Goal: Task Accomplishment & Management: Complete application form

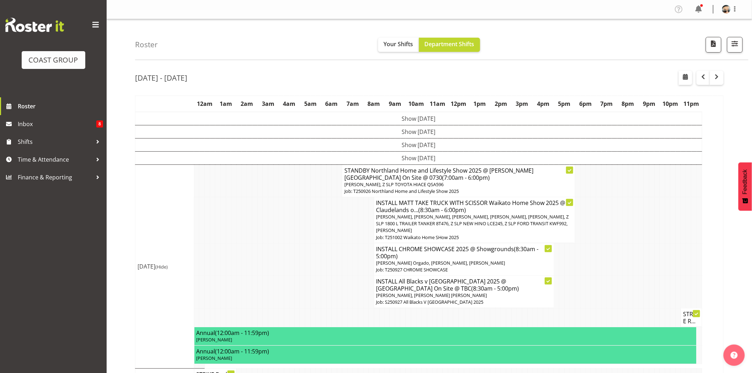
click at [354, 226] on td at bounding box center [355, 220] width 5 height 46
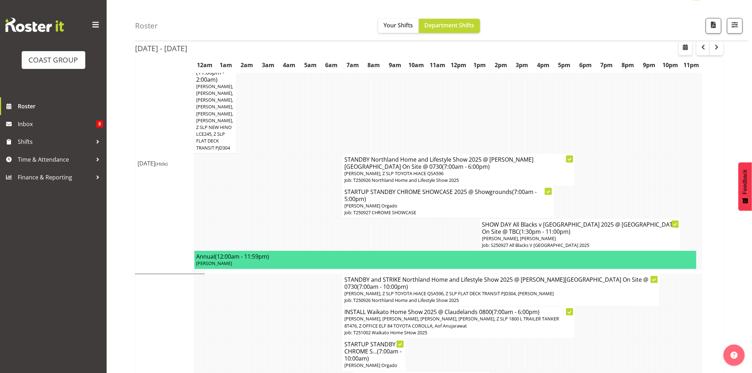
scroll to position [295, 0]
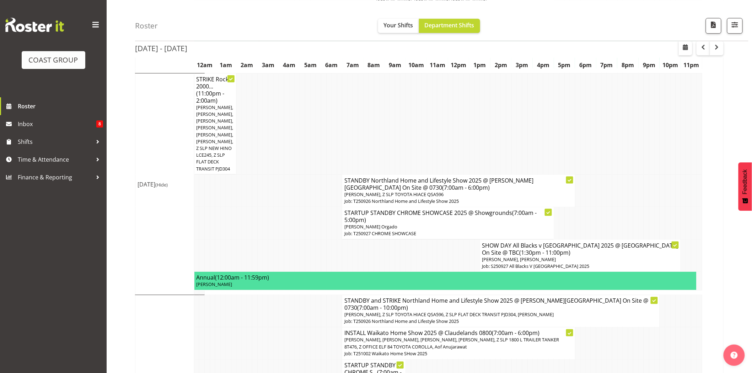
click at [510, 246] on h4 "SHOW DAY All Blacks v Australia 2025 @ Eden Park On Site @ TBC (1:30pm - 11:00p…" at bounding box center [580, 249] width 196 height 14
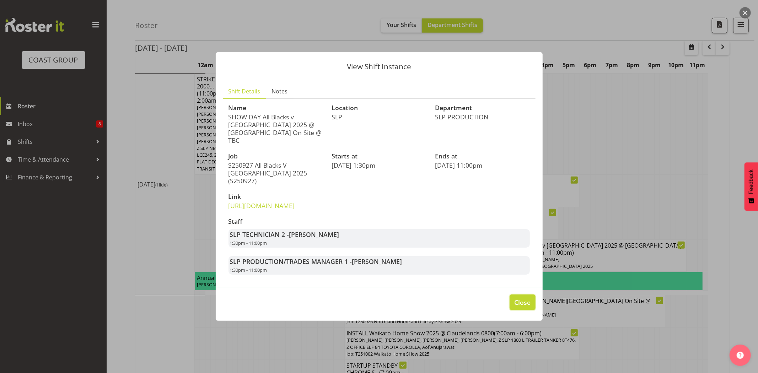
click at [519, 303] on span "Close" at bounding box center [522, 302] width 16 height 9
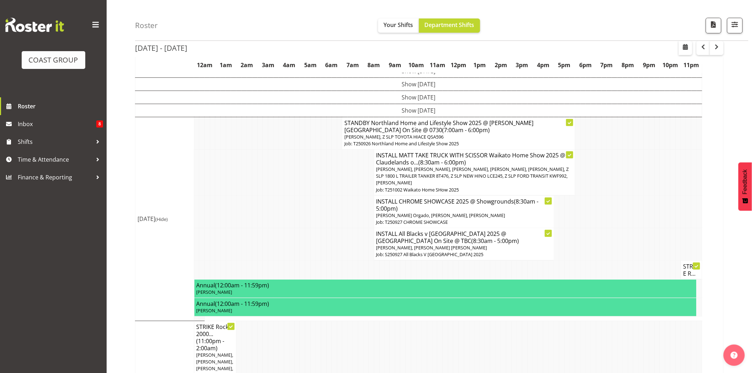
scroll to position [44, 0]
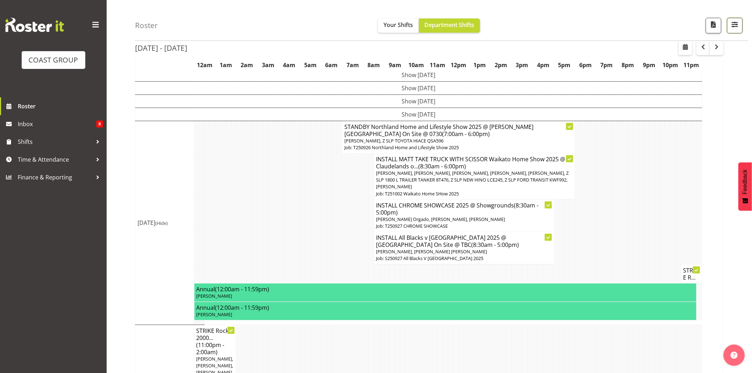
click at [740, 27] on button "button" at bounding box center [735, 26] width 16 height 16
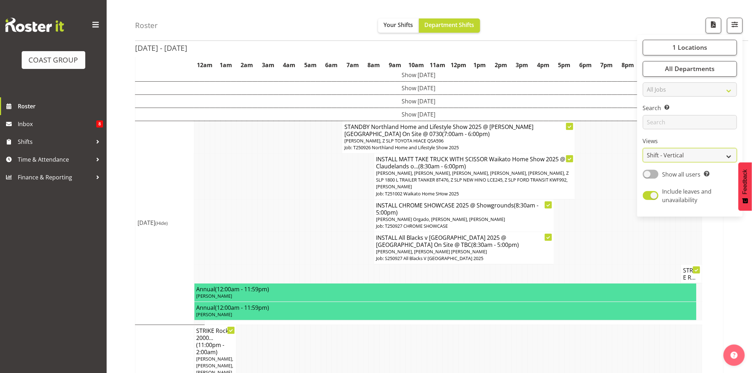
click at [706, 156] on select "Staff Role Shift - Horizontal Shift - Vertical Staff - Location" at bounding box center [690, 155] width 94 height 14
select select "staff"
click at [643, 163] on select "Staff Role Shift - Horizontal Shift - Vertical Staff - Location" at bounding box center [690, 155] width 94 height 14
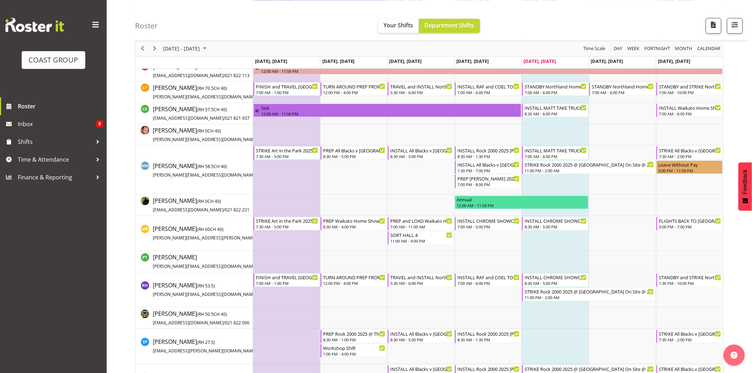
scroll to position [600, 0]
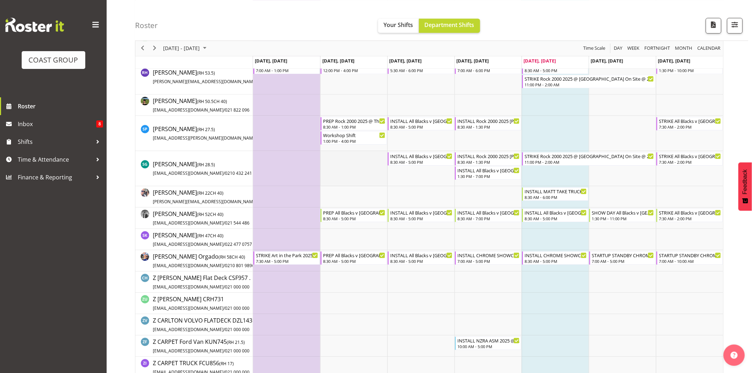
click at [341, 179] on td "Timeline Week of September 26, 2025" at bounding box center [353, 168] width 67 height 35
click at [374, 104] on td "Timeline Week of September 26, 2025" at bounding box center [353, 104] width 67 height 21
click at [373, 123] on div "PREP Rock 2000 2025 @ The Workshop" at bounding box center [354, 120] width 63 height 7
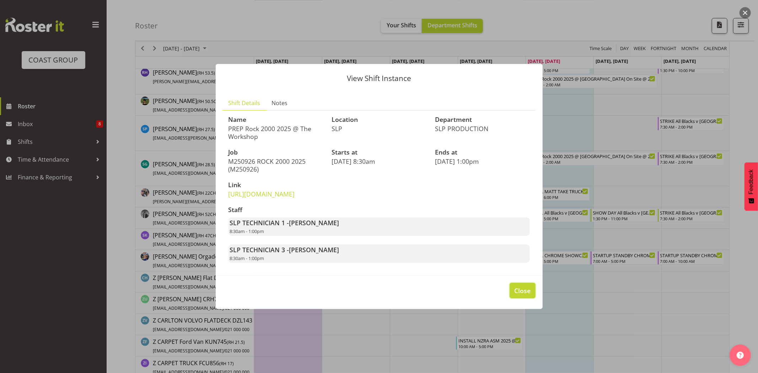
click at [522, 295] on span "Close" at bounding box center [522, 290] width 16 height 9
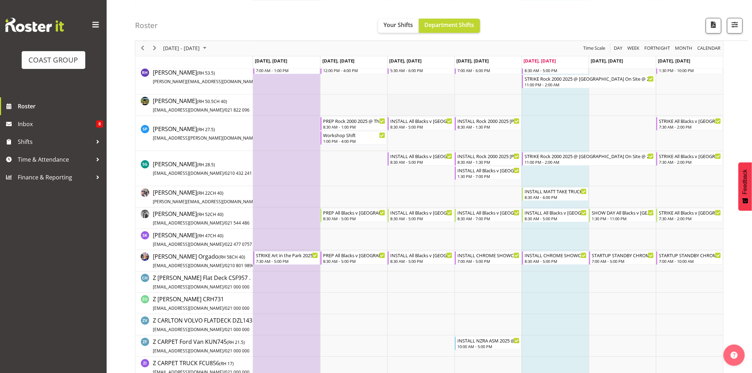
click at [393, 98] on td "Timeline Week of September 26, 2025" at bounding box center [420, 104] width 67 height 21
click at [368, 138] on div "1:00 PM - 4:00 PM" at bounding box center [354, 141] width 63 height 6
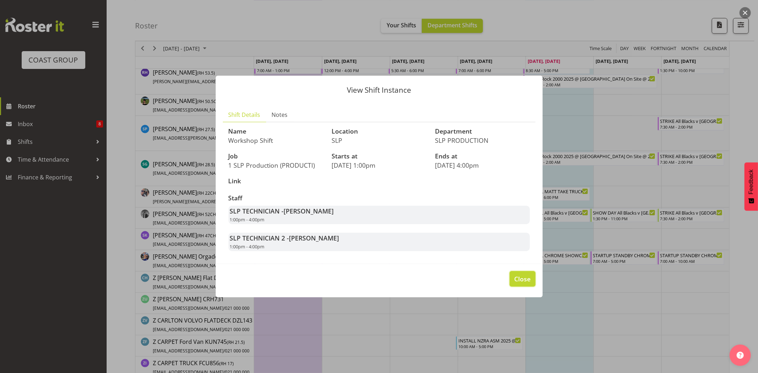
click at [520, 278] on span "Close" at bounding box center [522, 278] width 16 height 9
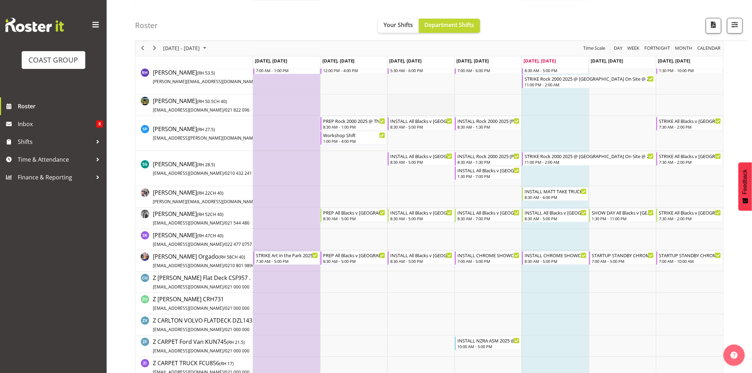
click at [397, 99] on td "Timeline Week of September 26, 2025" at bounding box center [420, 104] width 67 height 21
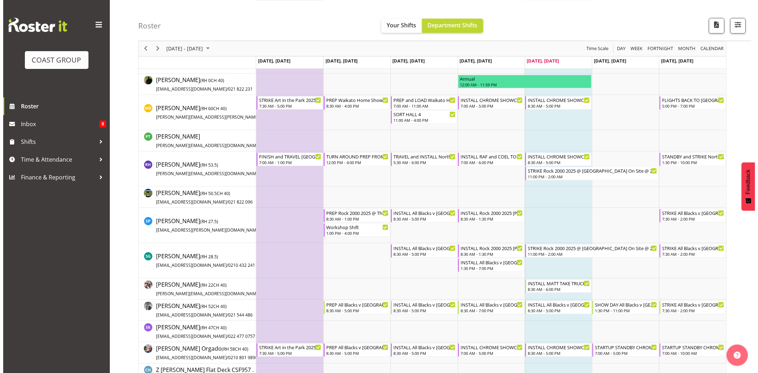
scroll to position [505, 0]
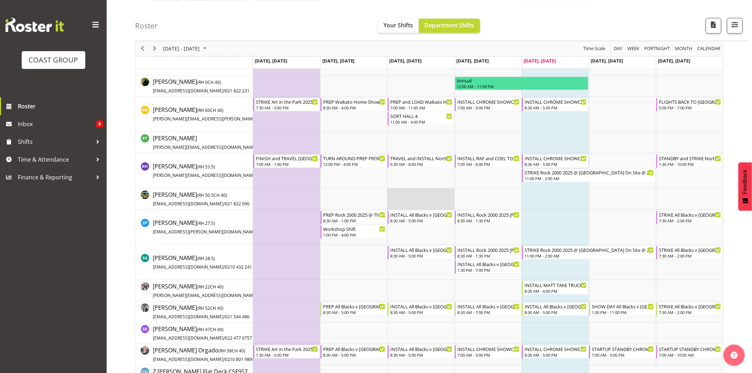
click at [426, 201] on td "Timeline Week of September 26, 2025" at bounding box center [420, 199] width 67 height 21
click at [506, 218] on div "8:30 AM - 1:30 PM" at bounding box center [488, 221] width 63 height 6
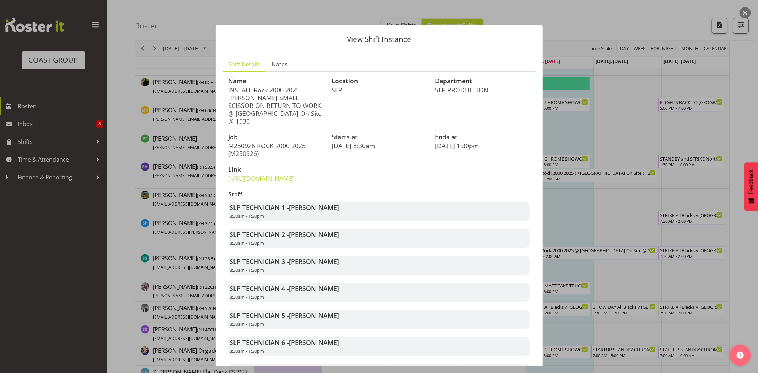
scroll to position [97, 0]
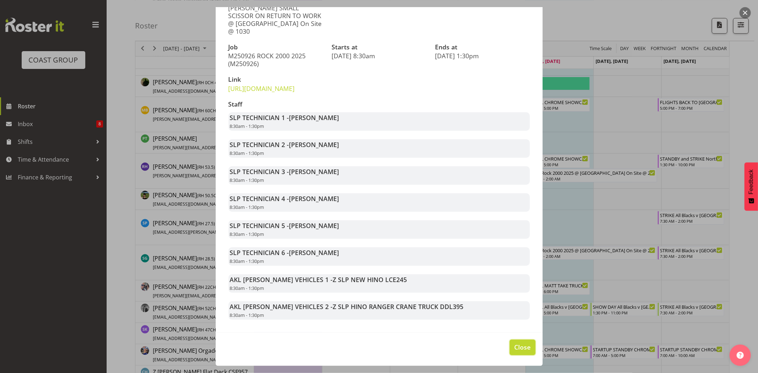
click at [514, 349] on span "Close" at bounding box center [522, 346] width 16 height 9
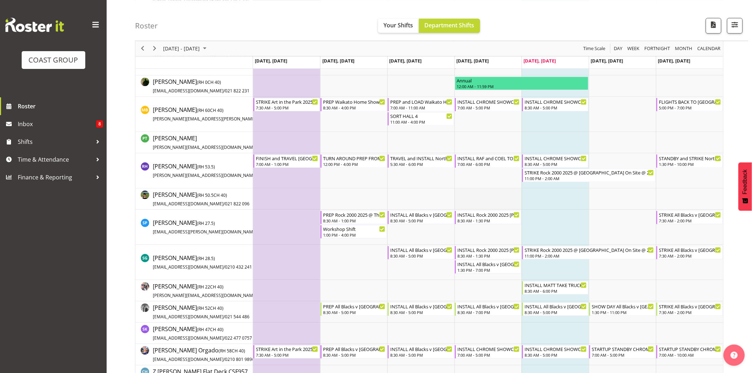
click at [518, 205] on td "Timeline Week of September 26, 2025" at bounding box center [487, 199] width 67 height 21
click at [697, 217] on div "STRIKE All Blacks v Australia 2025 @ Eden Park On Site @ 8am SHARP PLEASE" at bounding box center [690, 214] width 63 height 7
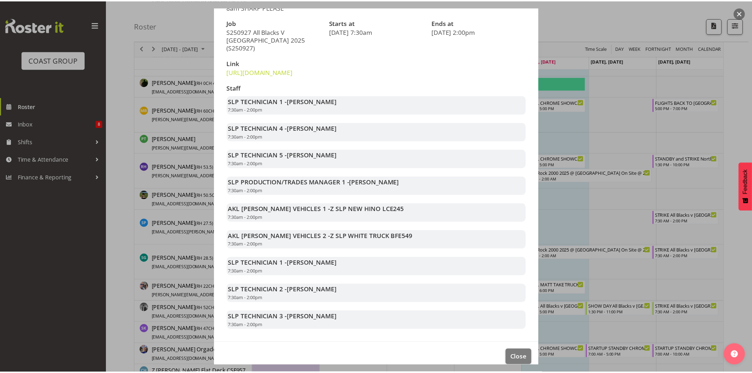
scroll to position [117, 0]
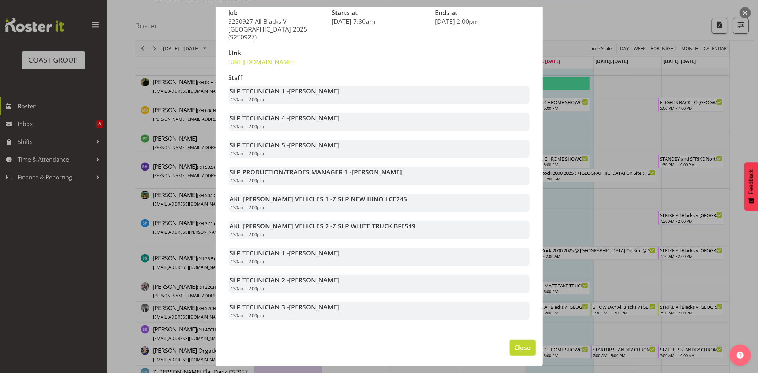
click at [522, 352] on span "Close" at bounding box center [522, 347] width 16 height 9
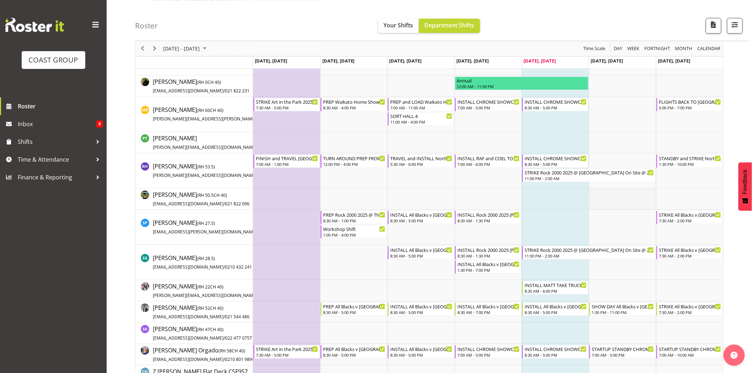
click at [630, 191] on td "Timeline Week of September 26, 2025" at bounding box center [622, 199] width 67 height 21
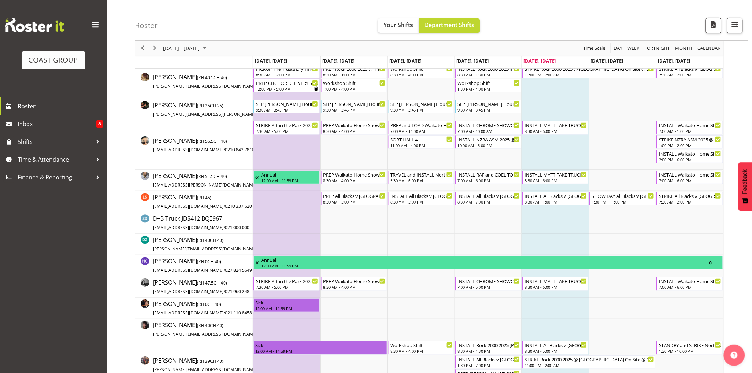
scroll to position [0, 0]
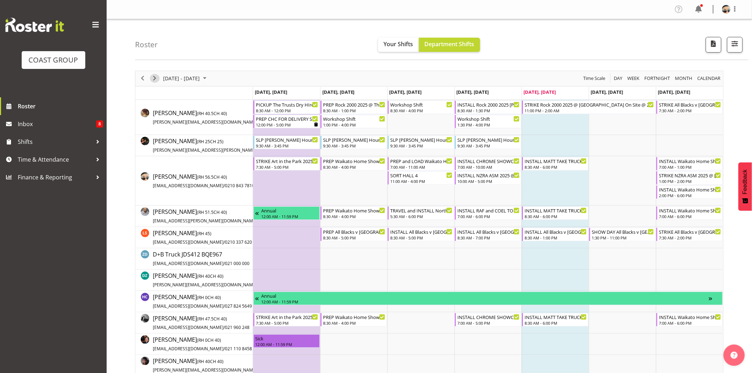
click at [153, 82] on span "Next" at bounding box center [154, 78] width 9 height 9
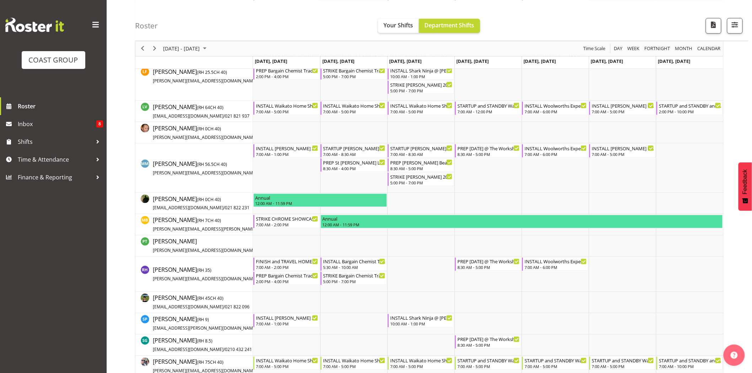
scroll to position [371, 0]
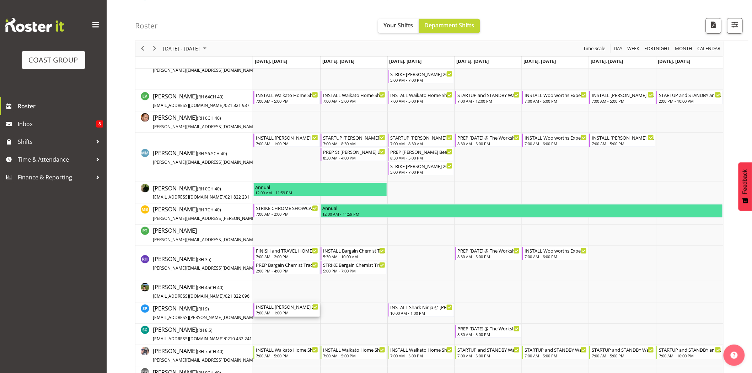
click at [288, 310] on div "INSTALL Harvey Norman 2025 @ Cordis Hotel on site @ 0800" at bounding box center [287, 306] width 63 height 7
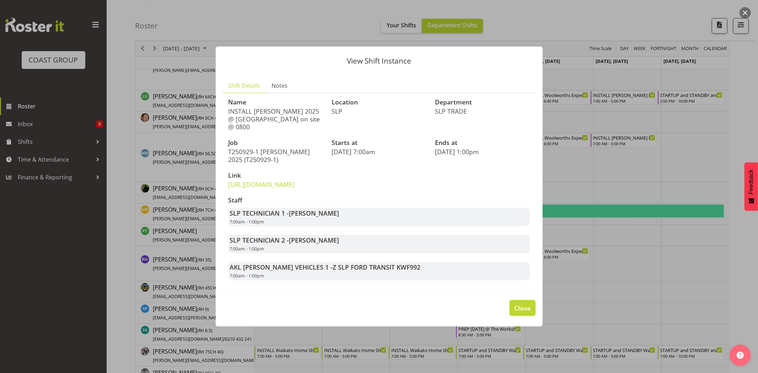
click at [516, 311] on span "Close" at bounding box center [522, 307] width 16 height 9
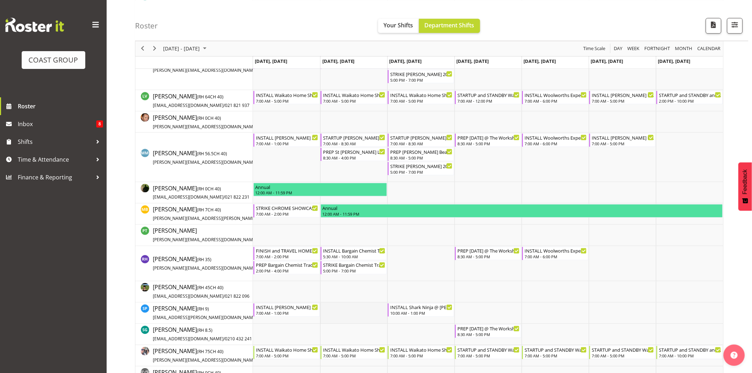
click at [375, 307] on td "Timeline Week of October 3, 2025" at bounding box center [353, 313] width 67 height 21
click at [404, 307] on div "INSTALL Shark Ninja @ Harvey Norman @ The Cordis On Site @ 1100" at bounding box center [421, 306] width 63 height 7
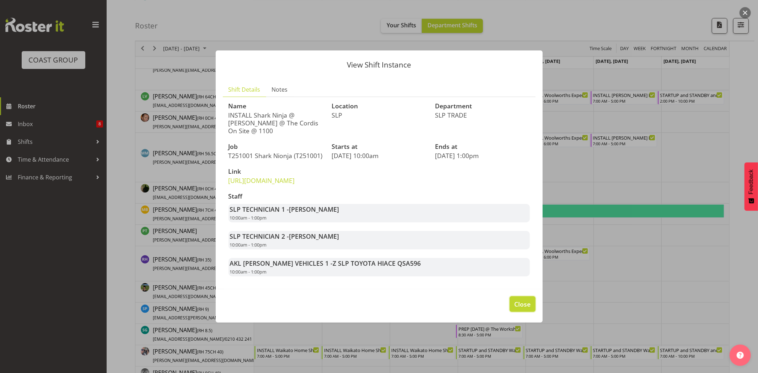
click at [516, 309] on span "Close" at bounding box center [522, 303] width 16 height 9
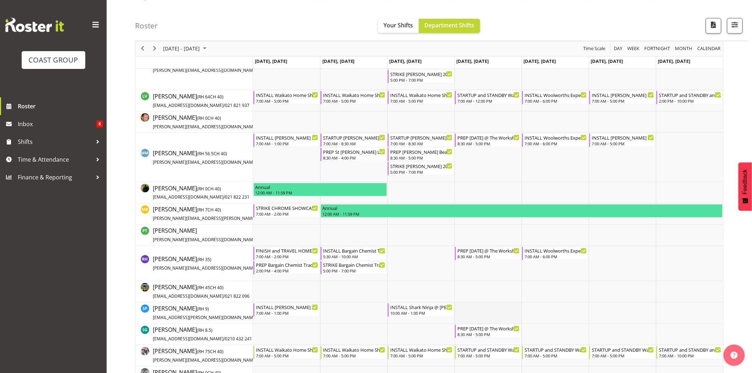
click at [497, 310] on td "Timeline Week of October 3, 2025" at bounding box center [487, 313] width 67 height 21
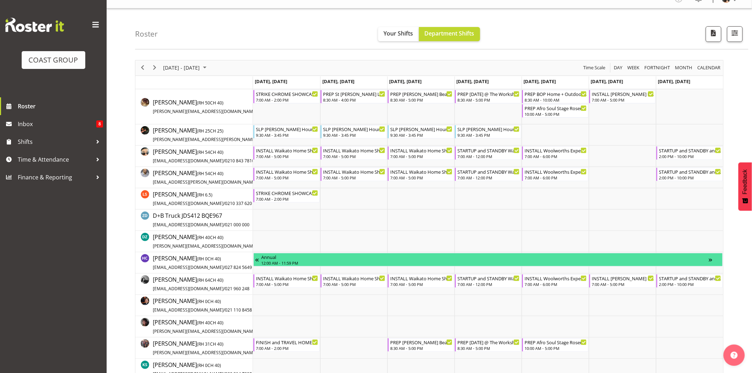
scroll to position [5, 0]
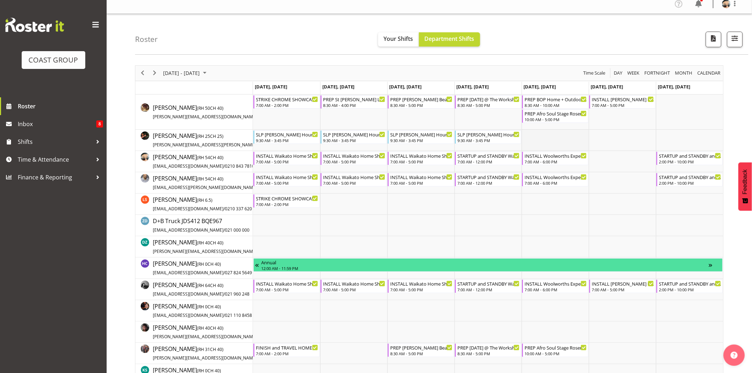
click at [579, 129] on td "Timeline Week of October 3, 2025" at bounding box center [554, 111] width 67 height 35
click at [155, 75] on span "Next" at bounding box center [154, 73] width 9 height 9
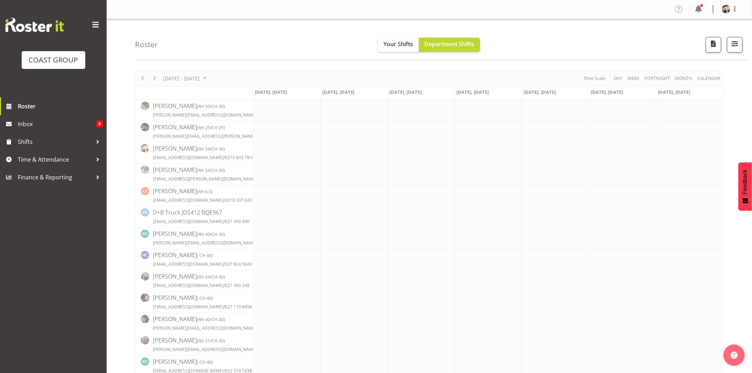
click at [220, 35] on div "Roster Your Shifts Department Shifts 1 Locations Clear CARLTON EVENTS Carlton H…" at bounding box center [441, 39] width 613 height 41
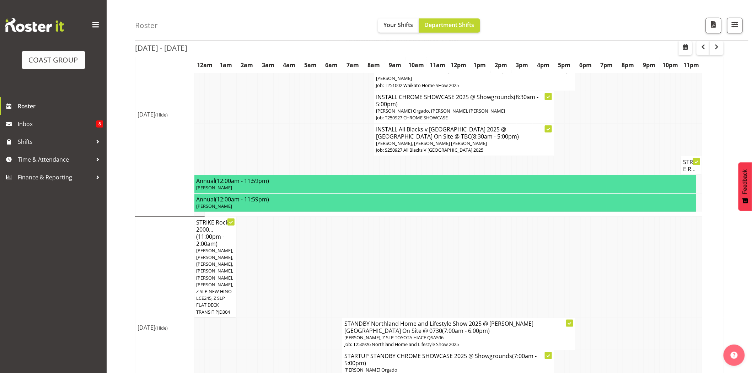
scroll to position [313, 0]
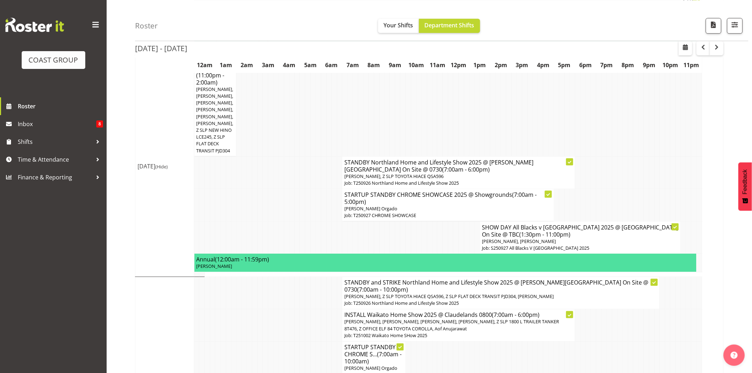
click at [405, 122] on td at bounding box center [402, 105] width 5 height 101
click at [738, 23] on span "button" at bounding box center [734, 24] width 9 height 9
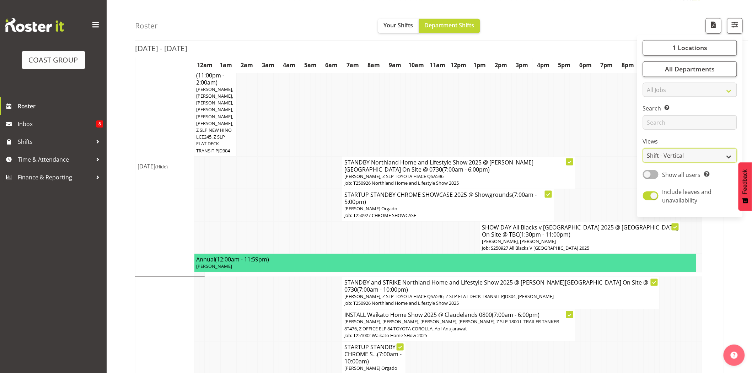
click at [670, 155] on select "Staff Role Shift - Horizontal Shift - Vertical Staff - Location" at bounding box center [690, 155] width 94 height 14
select select "staff"
click at [643, 163] on select "Staff Role Shift - Horizontal Shift - Vertical Staff - Location" at bounding box center [690, 155] width 94 height 14
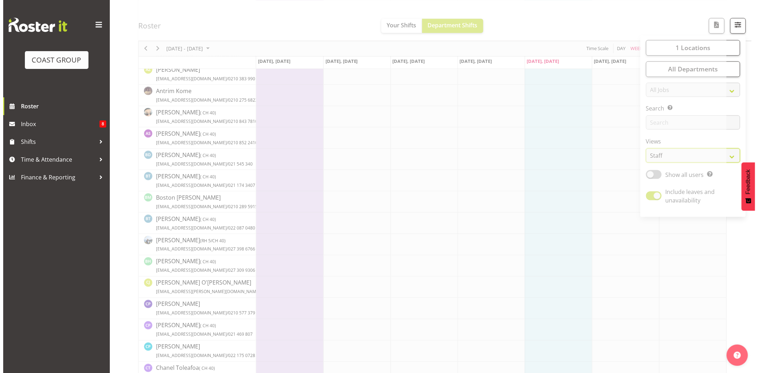
scroll to position [0, 0]
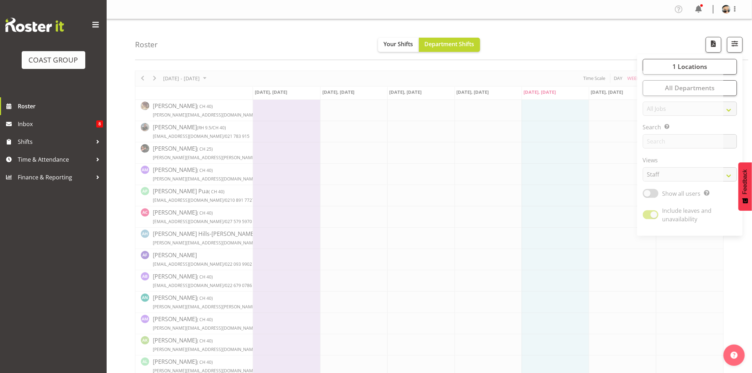
click at [484, 28] on div "Roster Your Shifts Department Shifts 1 Locations Clear CARLTON EVENTS Carlton H…" at bounding box center [441, 39] width 613 height 41
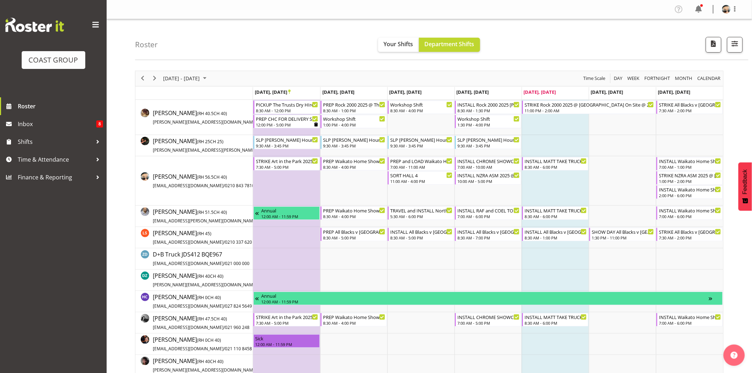
click at [319, 49] on div "Roster Your Shifts Department Shifts 1 Locations Clear CARLTON EVENTS Carlton H…" at bounding box center [441, 39] width 613 height 41
click at [155, 80] on span "Next" at bounding box center [154, 78] width 9 height 9
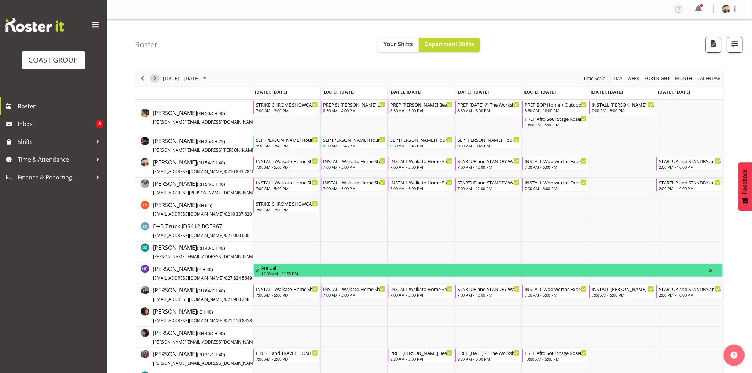
click at [155, 76] on span "Next" at bounding box center [154, 78] width 9 height 9
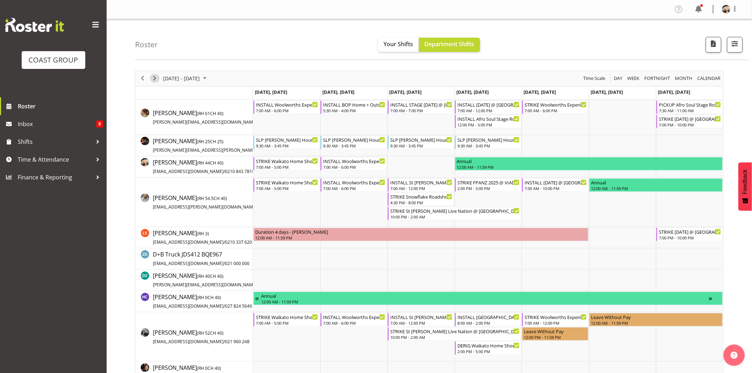
click at [153, 77] on span "Next" at bounding box center [154, 78] width 9 height 9
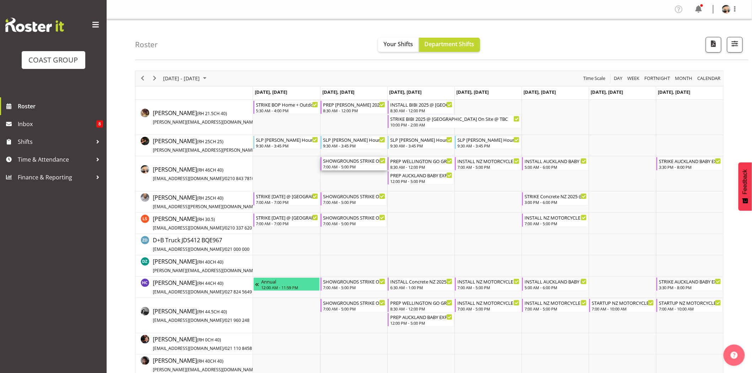
click at [356, 162] on div "SHOWGROUNDS STRIKE OF EVERYTHING EXTRA NOT NEEDED" at bounding box center [354, 160] width 63 height 7
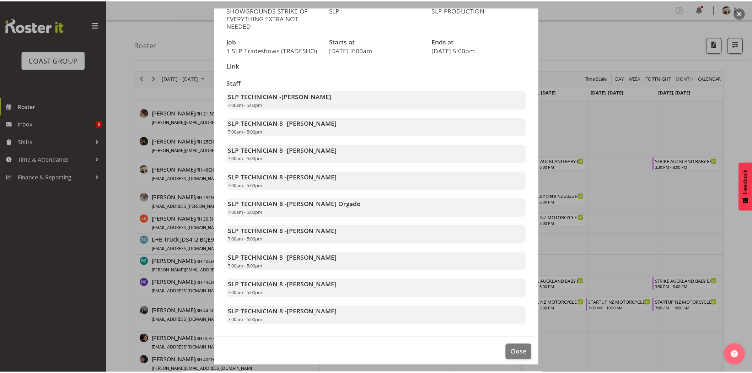
scroll to position [86, 0]
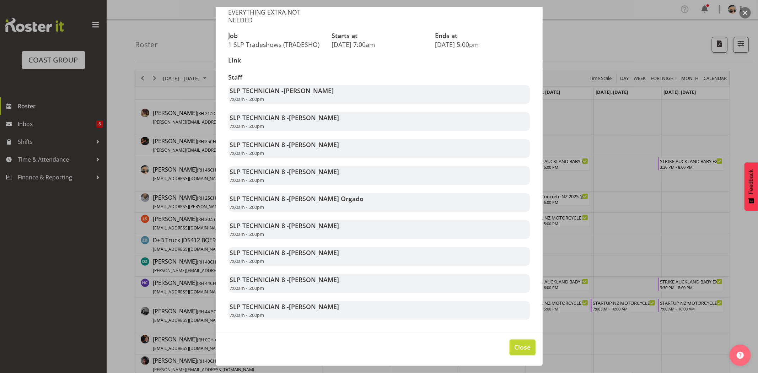
click at [518, 346] on span "Close" at bounding box center [522, 346] width 16 height 9
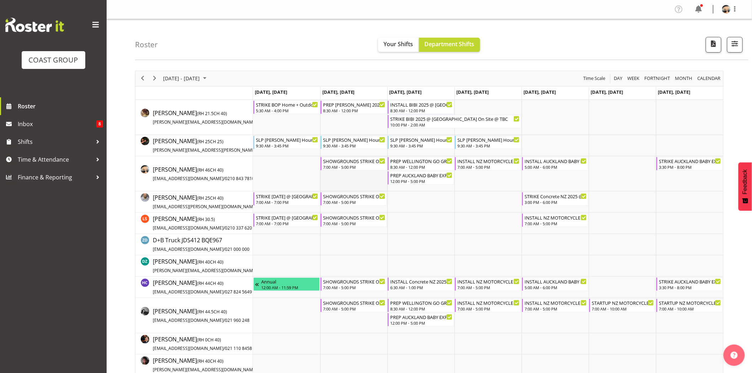
click at [345, 186] on td "Timeline Week of October 17, 2025" at bounding box center [353, 173] width 67 height 35
click at [272, 179] on td "Timeline Week of October 17, 2025" at bounding box center [286, 173] width 67 height 35
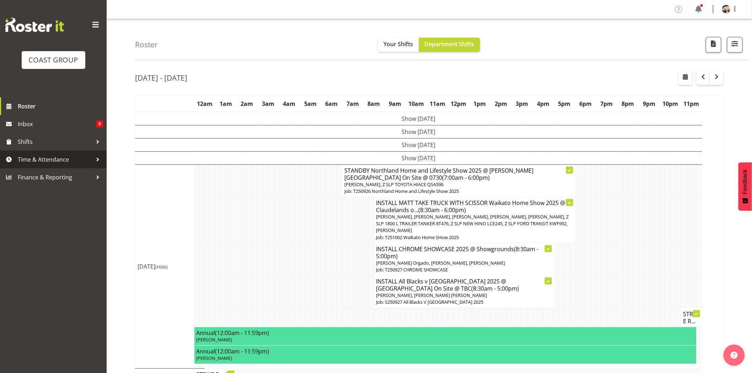
click at [50, 168] on link "Time & Attendance" at bounding box center [53, 160] width 107 height 18
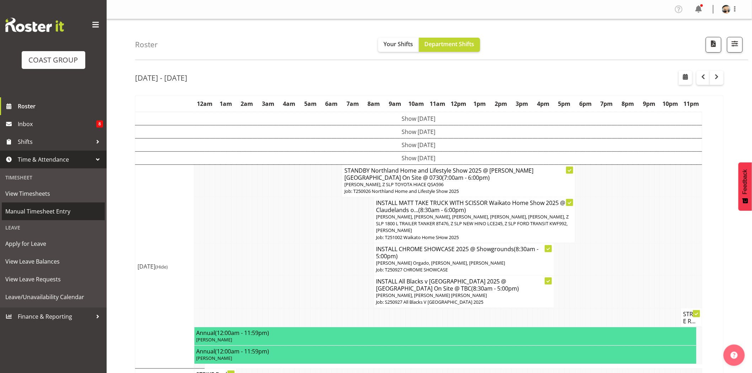
click at [61, 220] on link "Manual Timesheet Entry" at bounding box center [53, 211] width 103 height 18
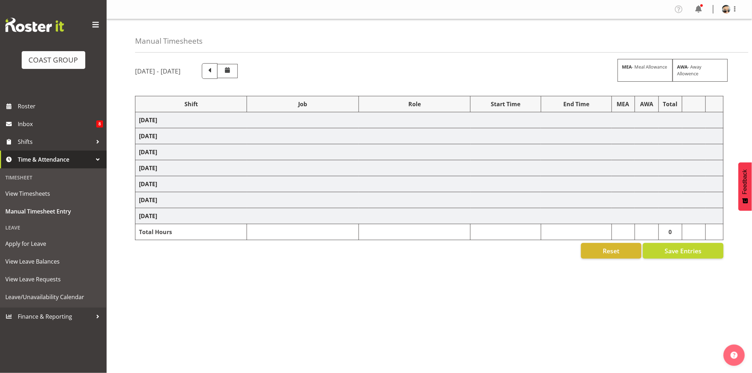
select select "66173"
select select "9156"
select select "82598"
select select "77863"
select select "10218"
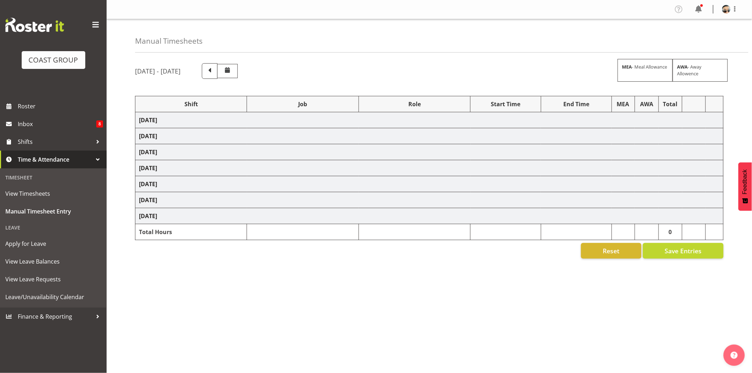
select select "82723"
select select "10718"
select select "66173"
select select "9156"
select select "66173"
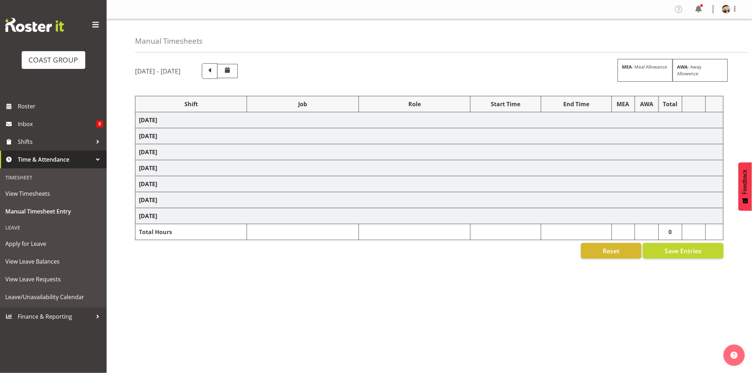
select select "9156"
select select "82723"
select select "10718"
select select "66173"
select select "9156"
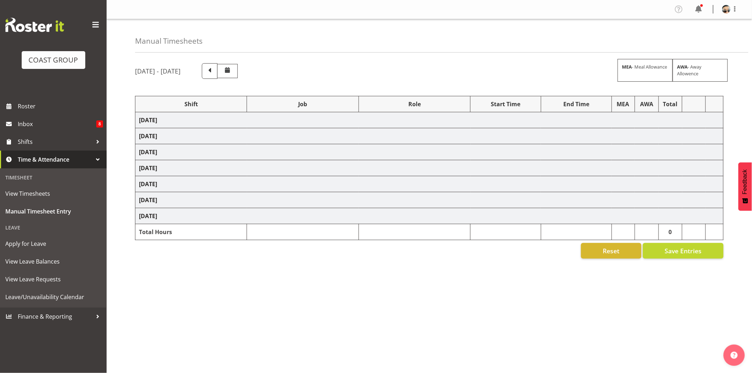
select select "66173"
select select "9156"
select select "66173"
select select "9156"
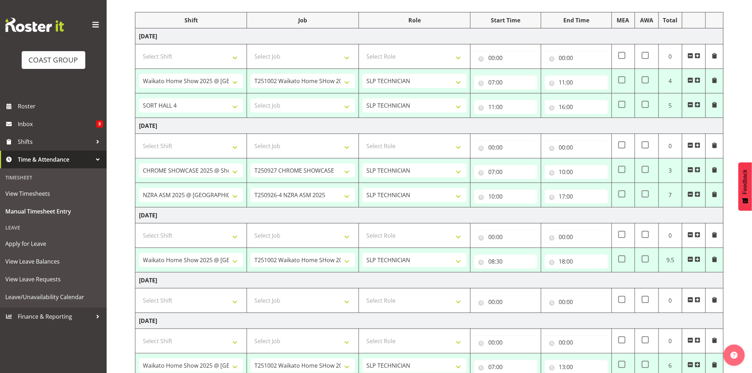
scroll to position [95, 0]
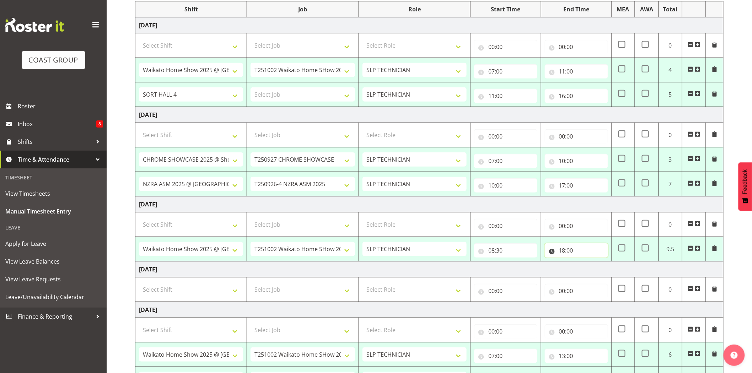
click at [575, 253] on input "18:00" at bounding box center [576, 250] width 63 height 14
click at [589, 272] on select "00 01 02 03 04 05 06 07 08 09 10 11 12 13 14 15 16 17 18 19 20 21 22 23" at bounding box center [593, 269] width 16 height 14
select select "16"
click at [585, 262] on select "00 01 02 03 04 05 06 07 08 09 10 11 12 13 14 15 16 17 18 19 20 21 22 23" at bounding box center [593, 269] width 16 height 14
type input "16:00"
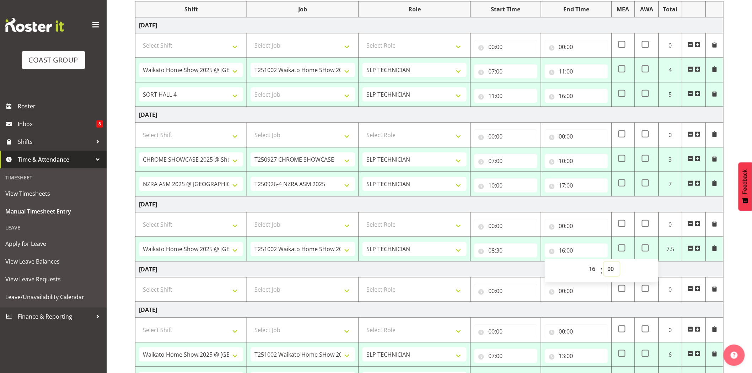
click at [610, 264] on select "00 01 02 03 04 05 06 07 08 09 10 11 12 13 14 15 16 17 18 19 20 21 22 23 24 25 2…" at bounding box center [611, 269] width 16 height 14
select select "30"
click at [603, 262] on select "00 01 02 03 04 05 06 07 08 09 10 11 12 13 14 15 16 17 18 19 20 21 22 23 24 25 2…" at bounding box center [611, 269] width 16 height 14
type input "16:30"
click at [624, 204] on td "Friday 26th September 2025" at bounding box center [429, 204] width 588 height 16
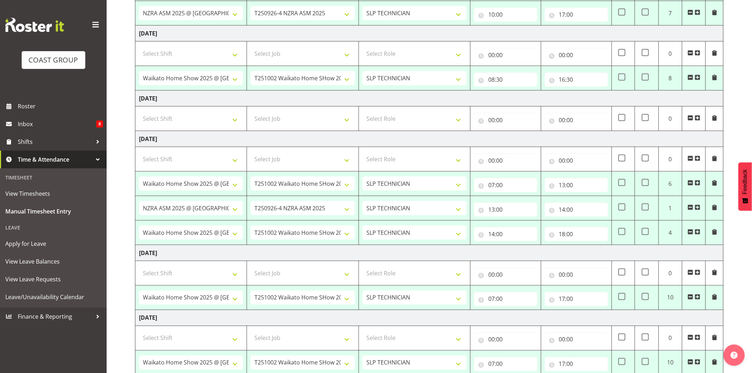
scroll to position [314, 0]
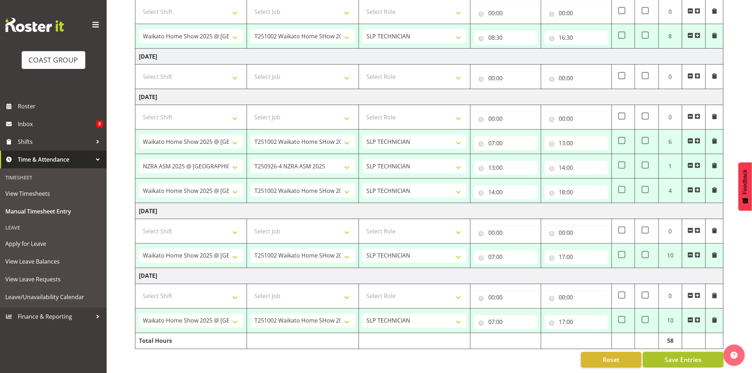
click at [704, 352] on button "Save Entries" at bounding box center [683, 360] width 81 height 16
select select "66173"
select select "9156"
type input "07:00"
type input "11:00"
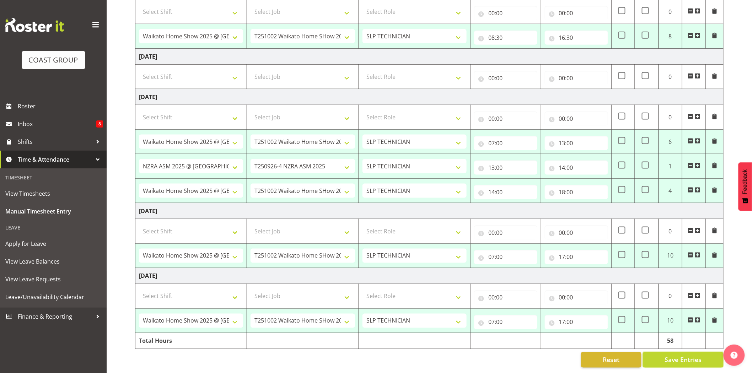
select select "82598"
type input "11:00"
type input "16:00"
select select "77863"
select select "10218"
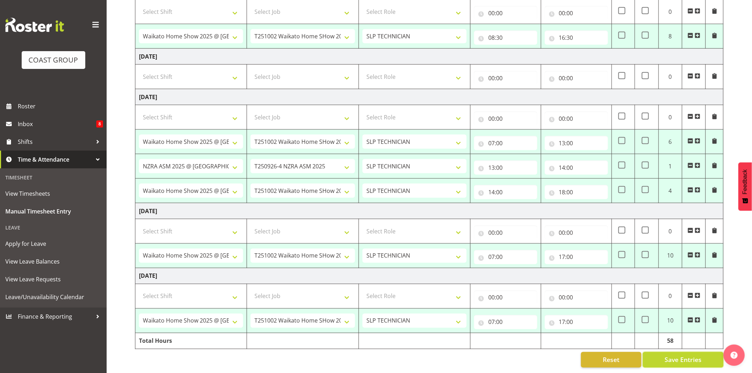
type input "07:00"
type input "10:00"
select select "82723"
select select "10718"
type input "10:00"
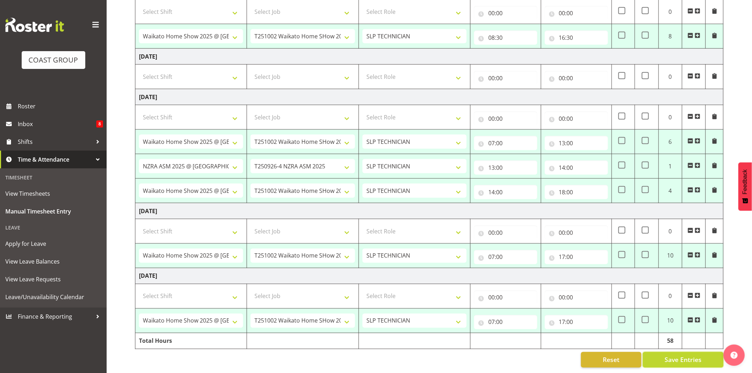
type input "17:00"
select select "66173"
select select "9156"
type input "08:30"
type input "16:30"
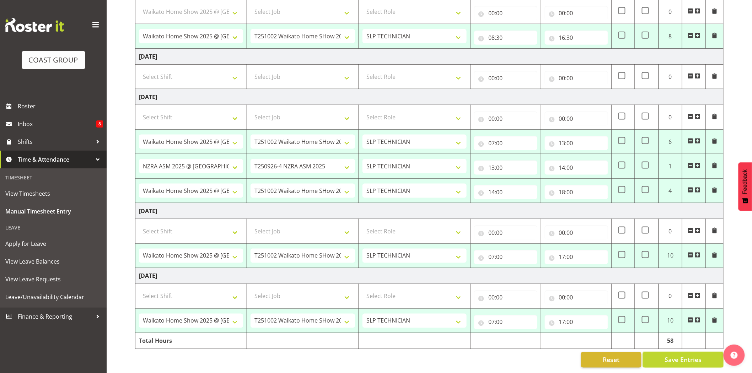
select select "66173"
select select "9156"
type input "07:00"
type input "13:00"
select select "82723"
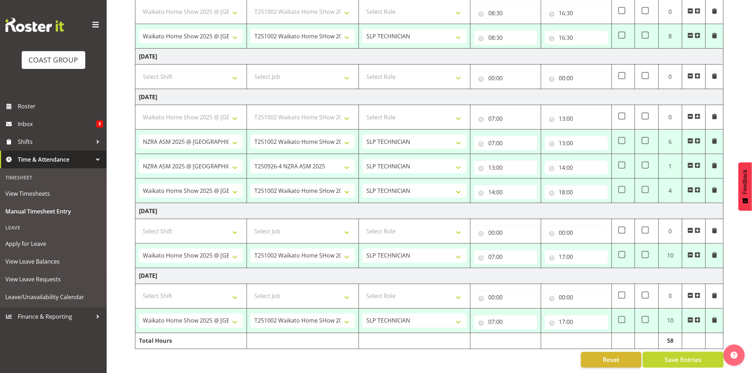
select select "10718"
type input "13:00"
type input "14:00"
select select "66173"
select select "9156"
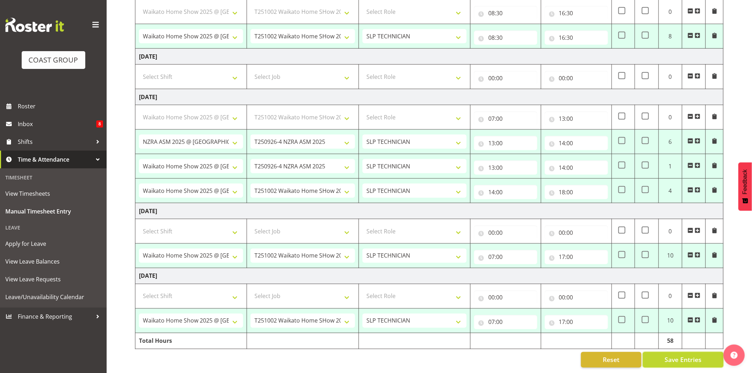
type input "14:00"
type input "18:00"
select select "66173"
select select "9156"
type input "07:00"
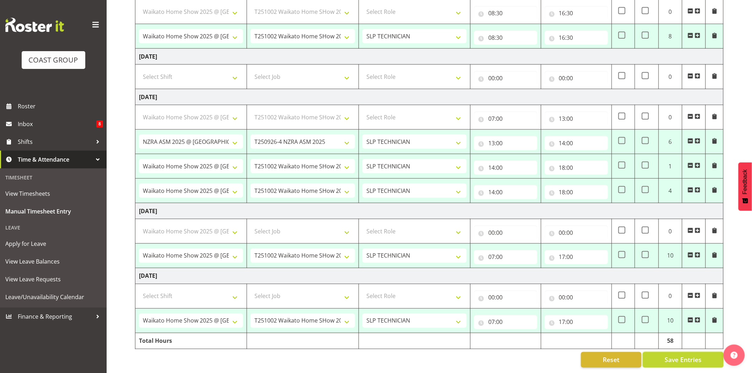
type input "17:00"
select select "66173"
select select "9156"
type input "07:00"
type input "17:00"
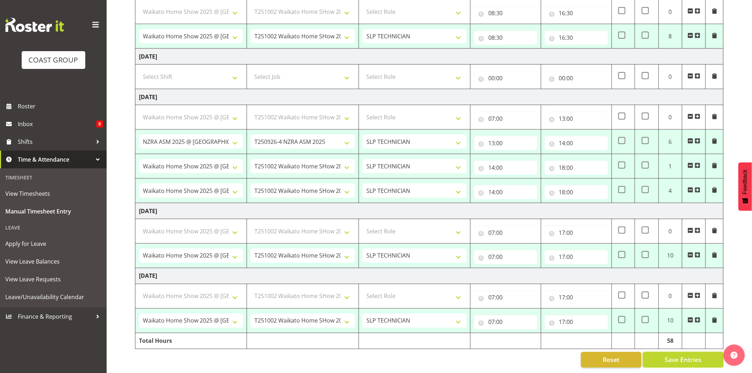
select select
select select "77863"
select select "10218"
select select "82723"
select select "10718"
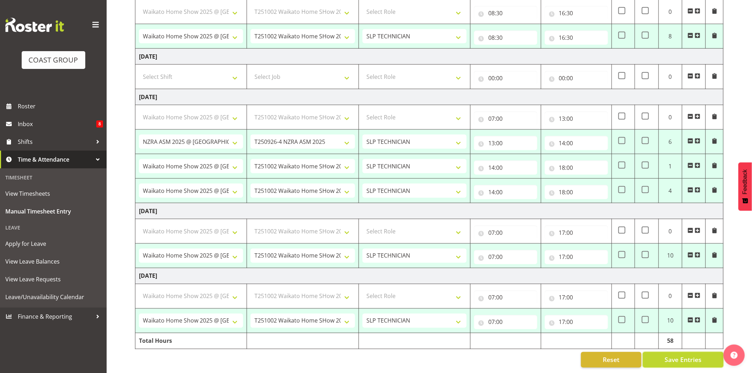
select select "66173"
select select "9156"
select select "66173"
select select "9156"
select select "82723"
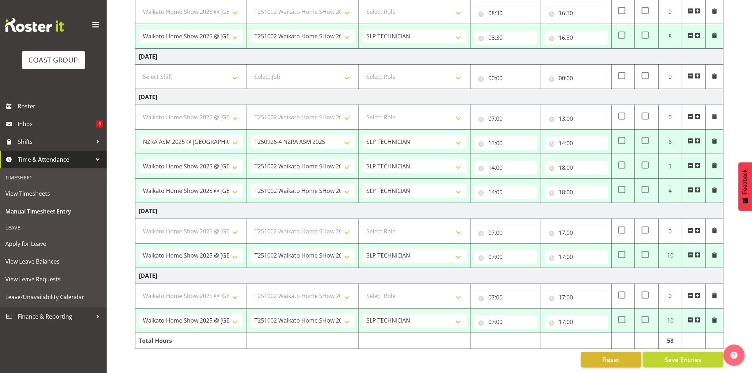
select select "10718"
select select "66173"
select select "9156"
select select "66173"
select select "9156"
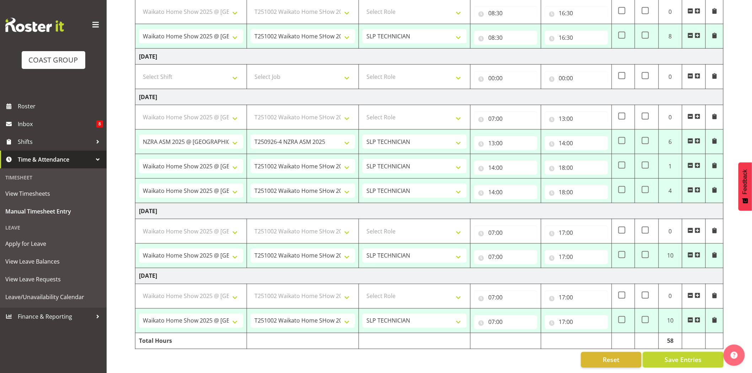
select select "66173"
select select "9156"
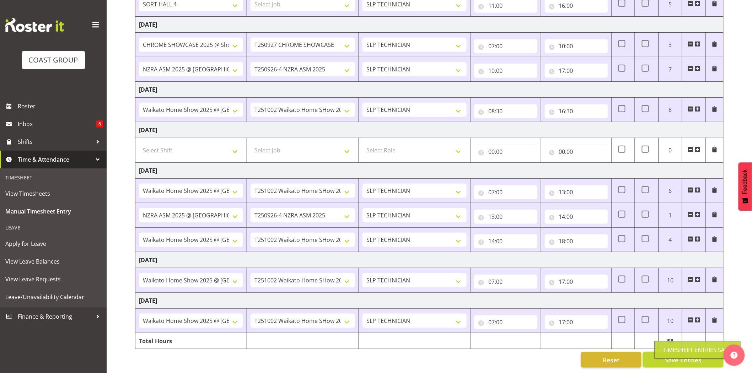
scroll to position [167, 0]
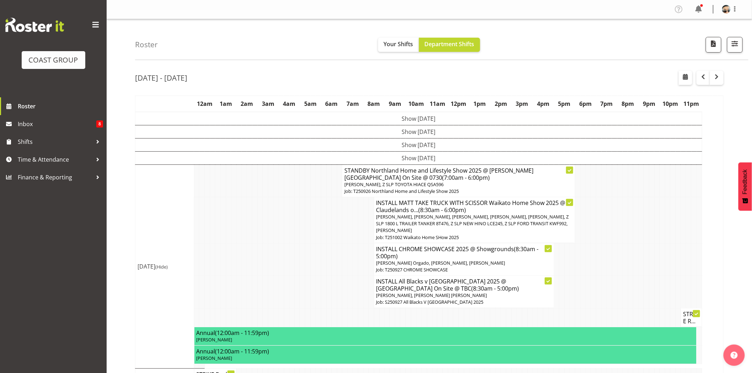
click at [449, 75] on div "[DATE] - [DATE]" at bounding box center [429, 79] width 588 height 16
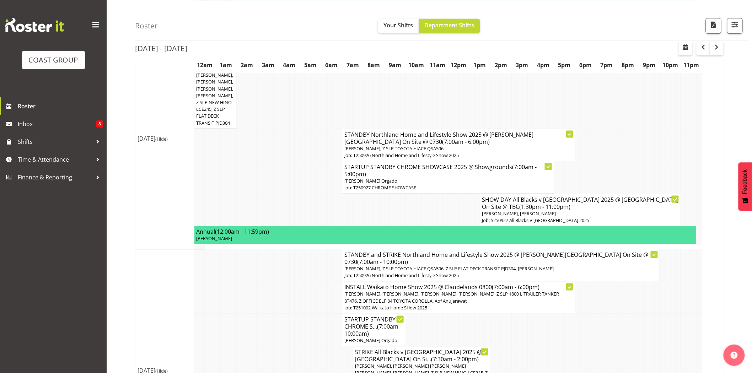
scroll to position [342, 0]
